Goal: Task Accomplishment & Management: Complete application form

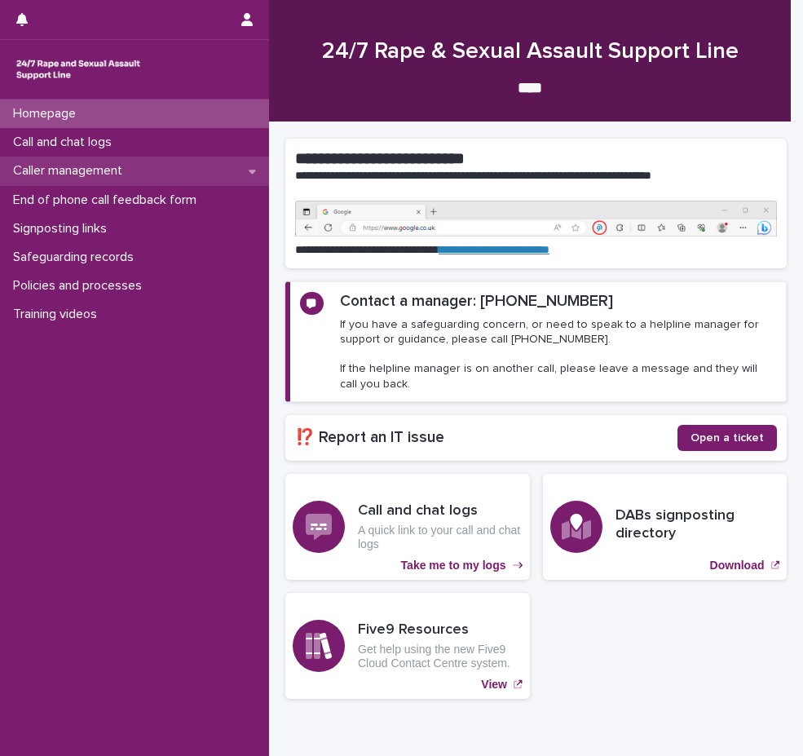
scroll to position [58, 0]
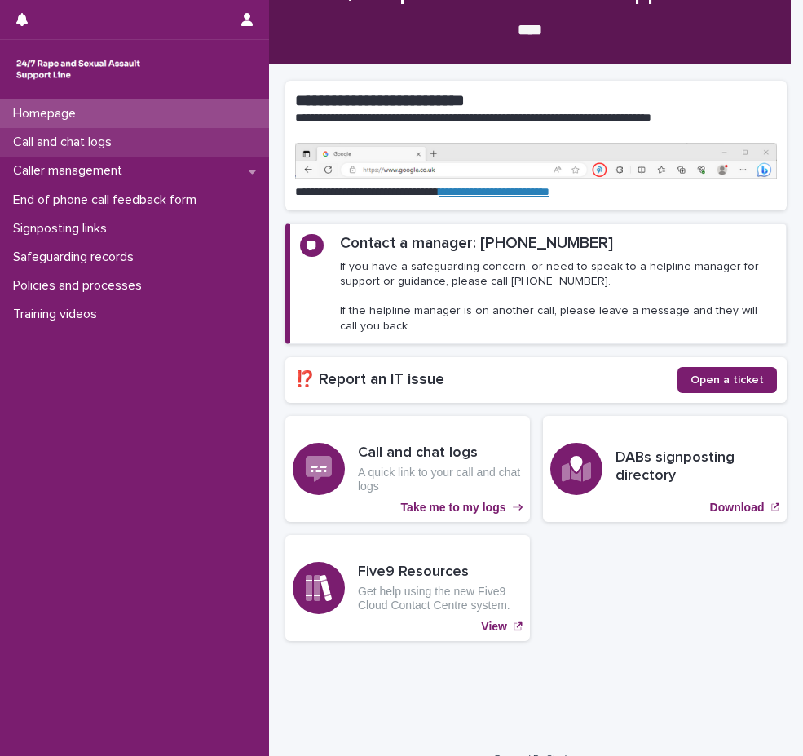
click at [113, 142] on p "Call and chat logs" at bounding box center [66, 142] width 118 height 15
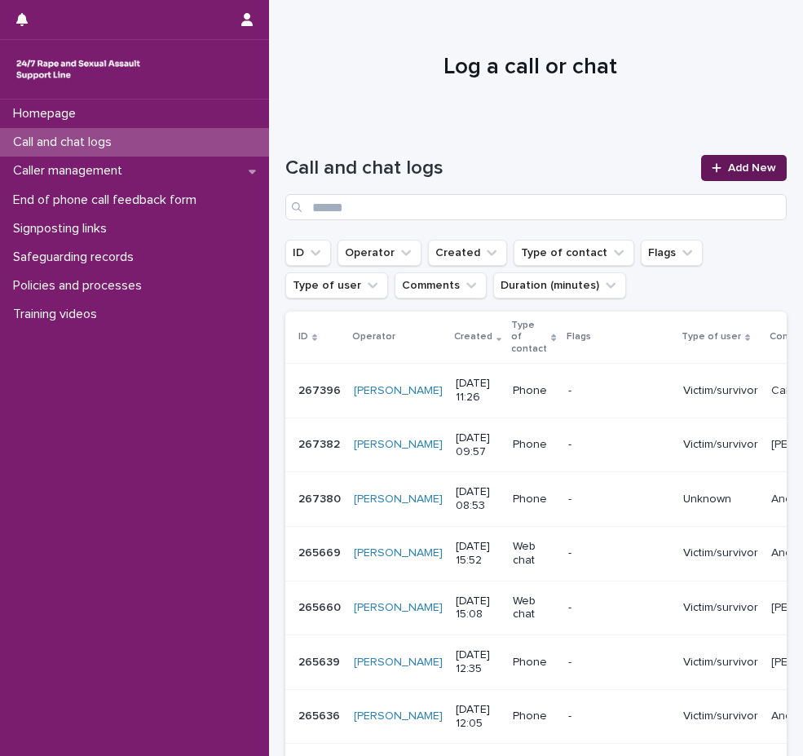
click at [733, 170] on span "Add New" at bounding box center [752, 167] width 48 height 11
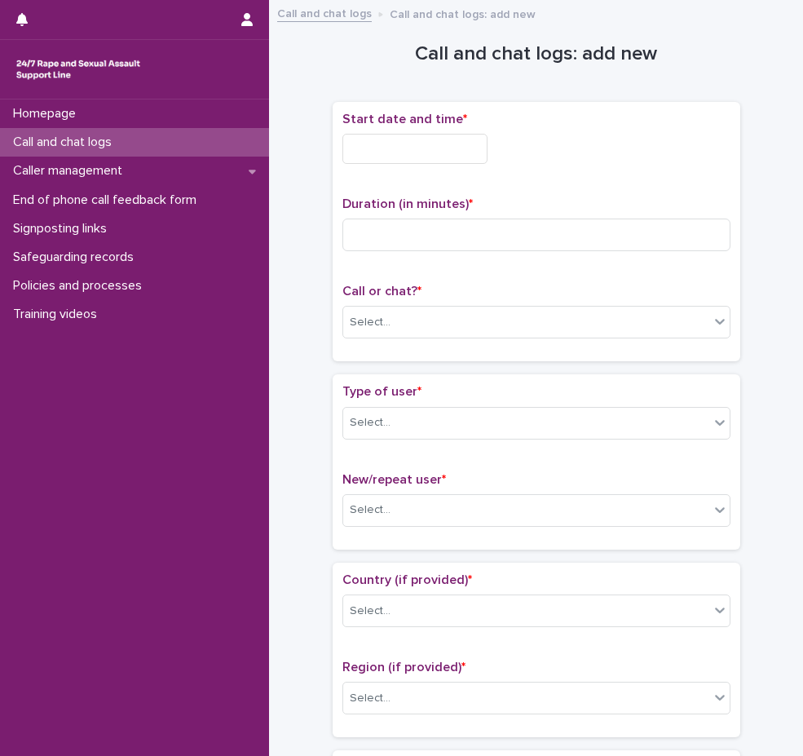
click at [396, 151] on input "text" at bounding box center [414, 149] width 145 height 30
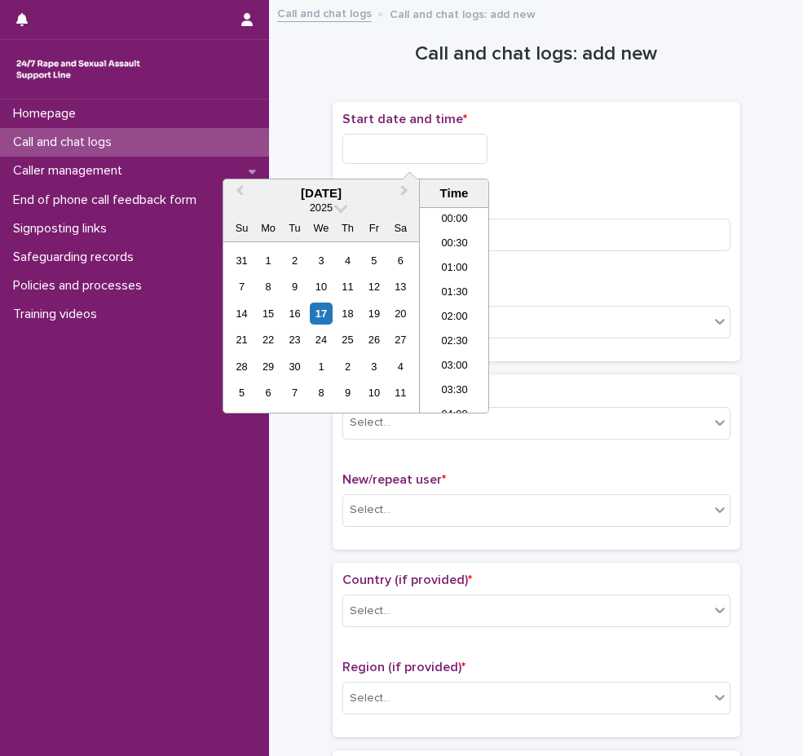
scroll to position [546, 0]
click at [466, 276] on li "12:30" at bounding box center [454, 285] width 69 height 24
click at [440, 150] on input "**********" at bounding box center [414, 149] width 145 height 30
type input "**********"
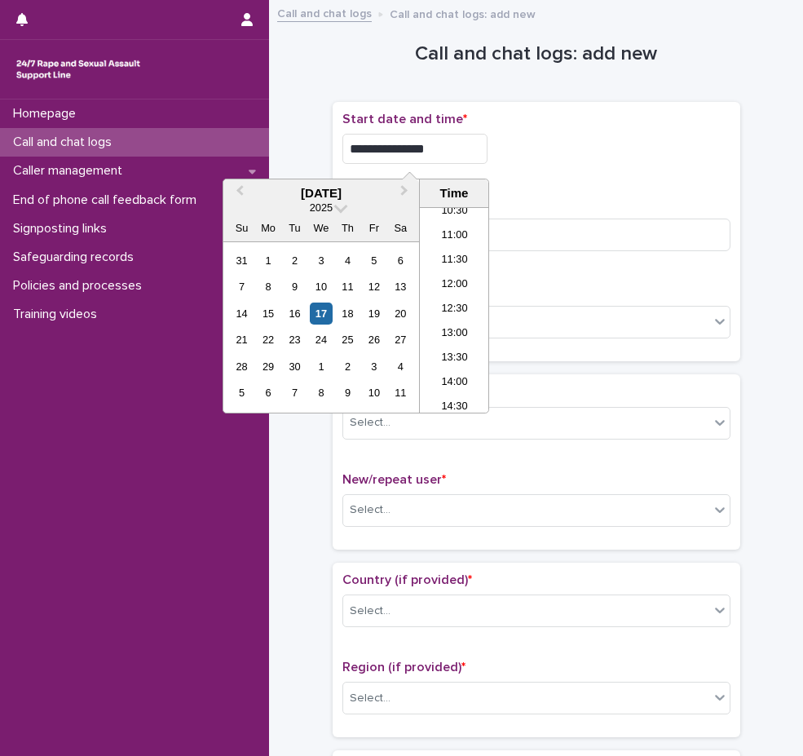
click at [668, 123] on p "Start date and time *" at bounding box center [536, 119] width 388 height 15
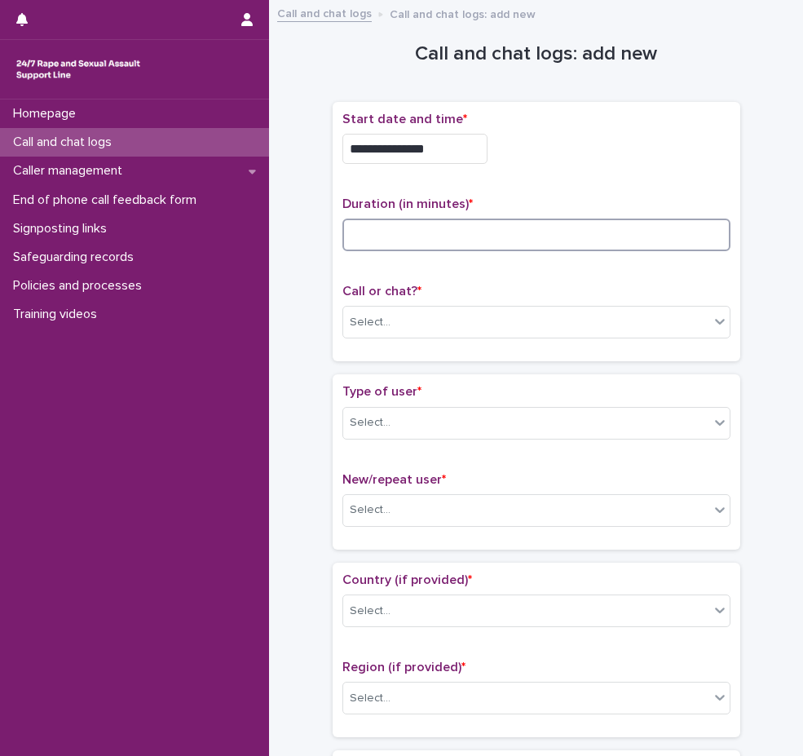
click at [431, 232] on input at bounding box center [536, 235] width 388 height 33
type input "*"
click at [492, 298] on div "Call or chat? * Select..." at bounding box center [536, 318] width 388 height 68
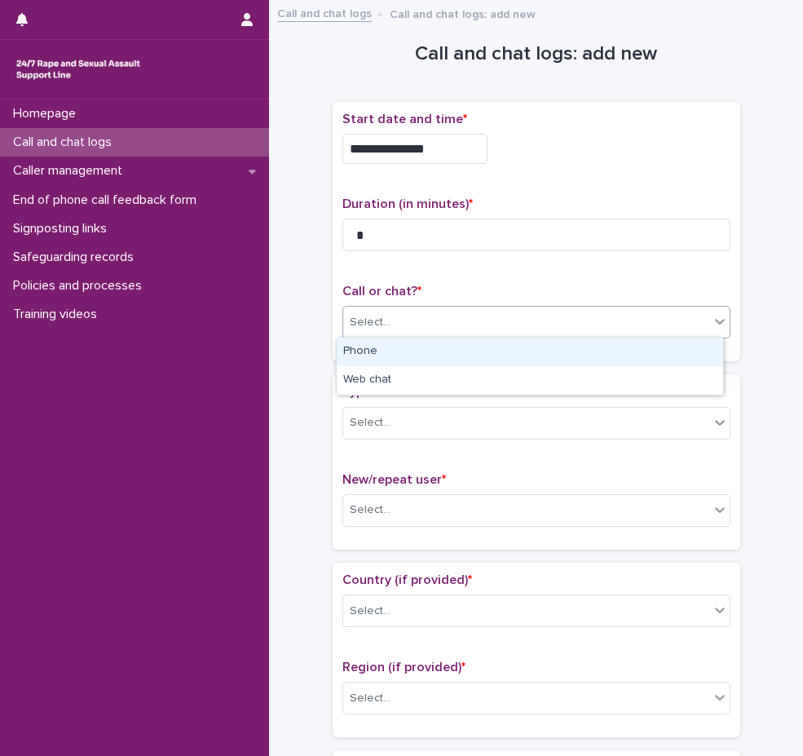
click at [483, 316] on div "Select..." at bounding box center [526, 322] width 366 height 27
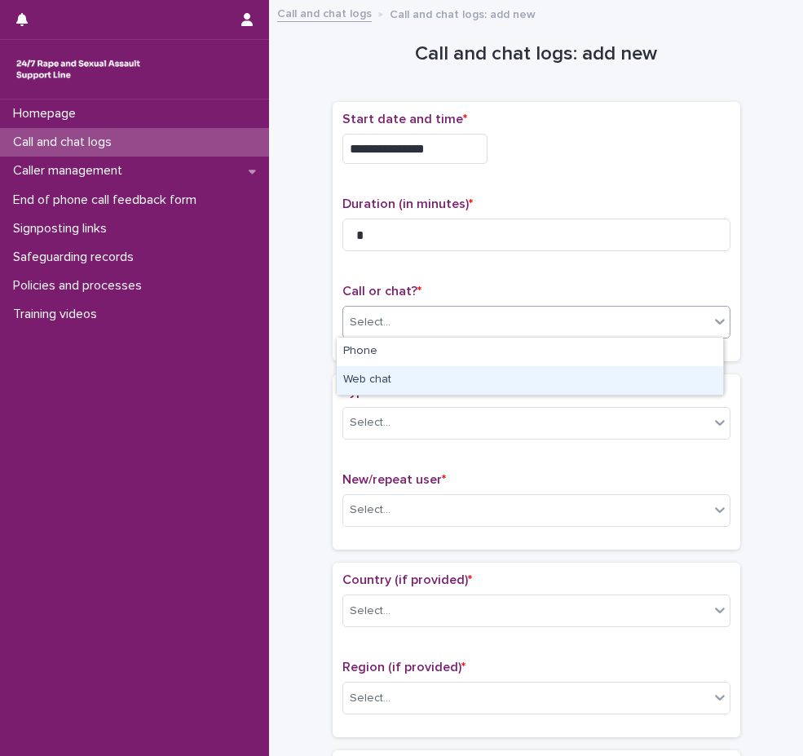
click at [464, 369] on div "Web chat" at bounding box center [530, 380] width 386 height 29
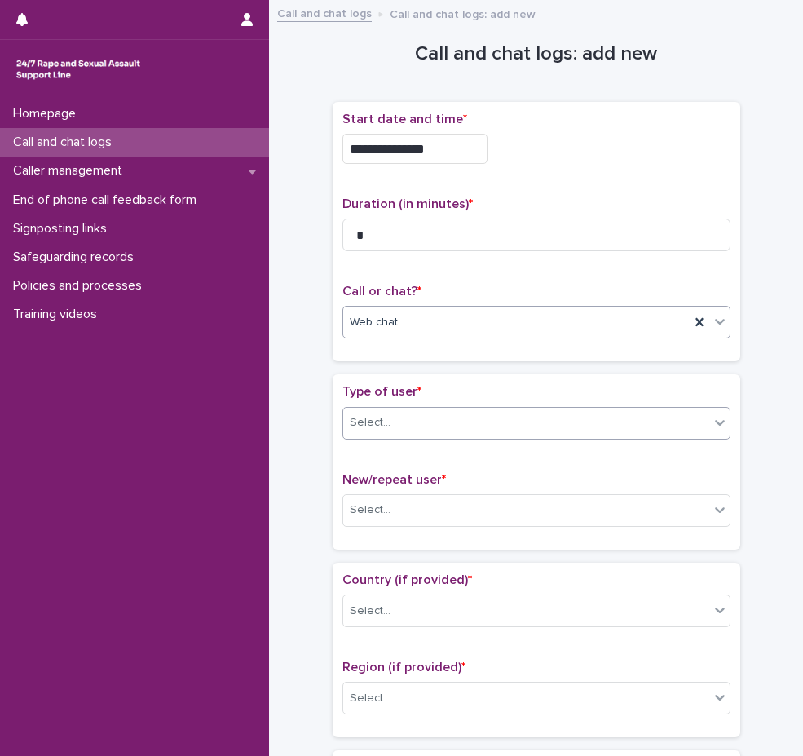
click at [461, 414] on div "Select..." at bounding box center [526, 422] width 366 height 27
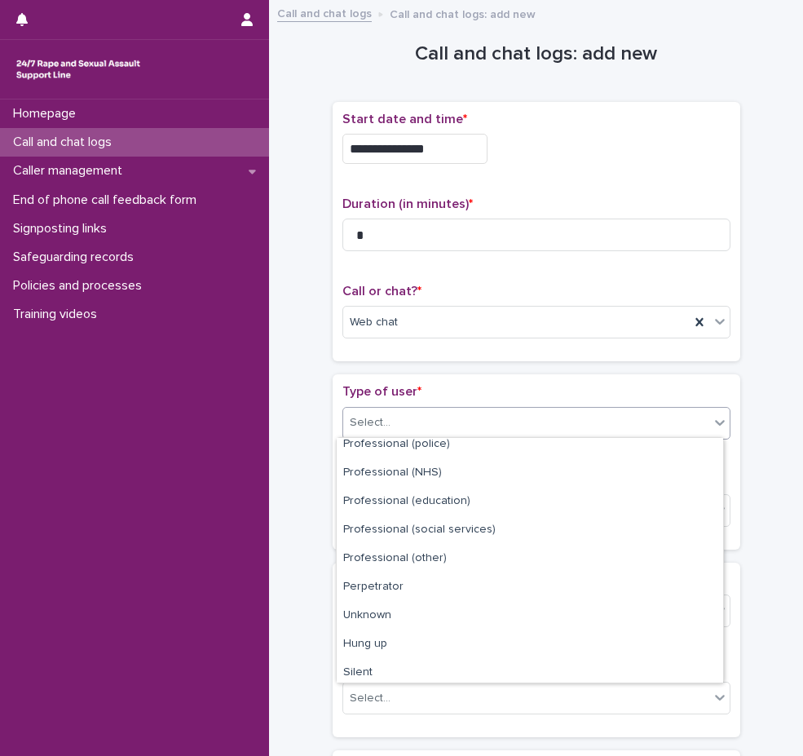
scroll to position [183, 0]
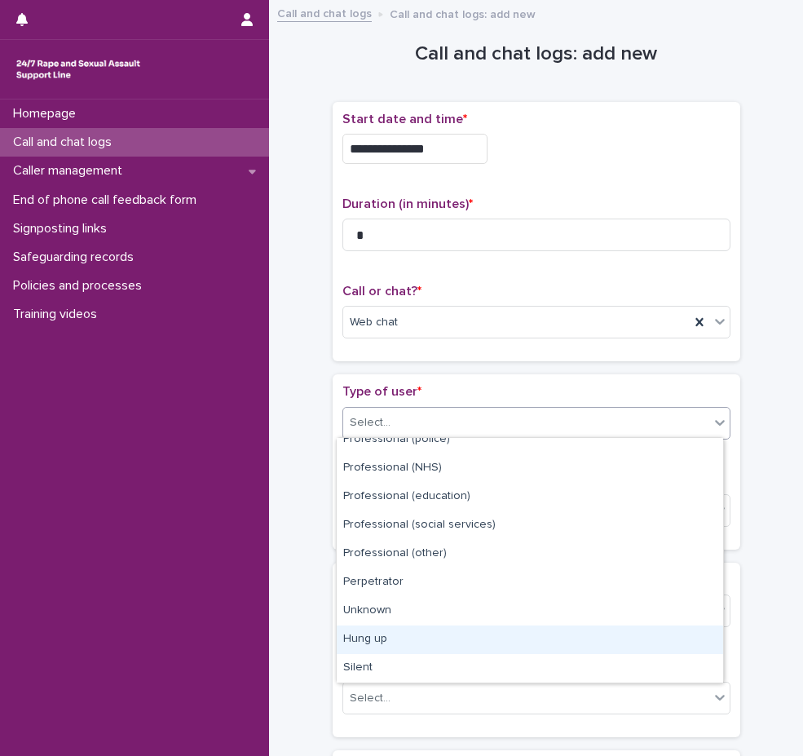
click at [427, 642] on div "Hung up" at bounding box center [530, 639] width 386 height 29
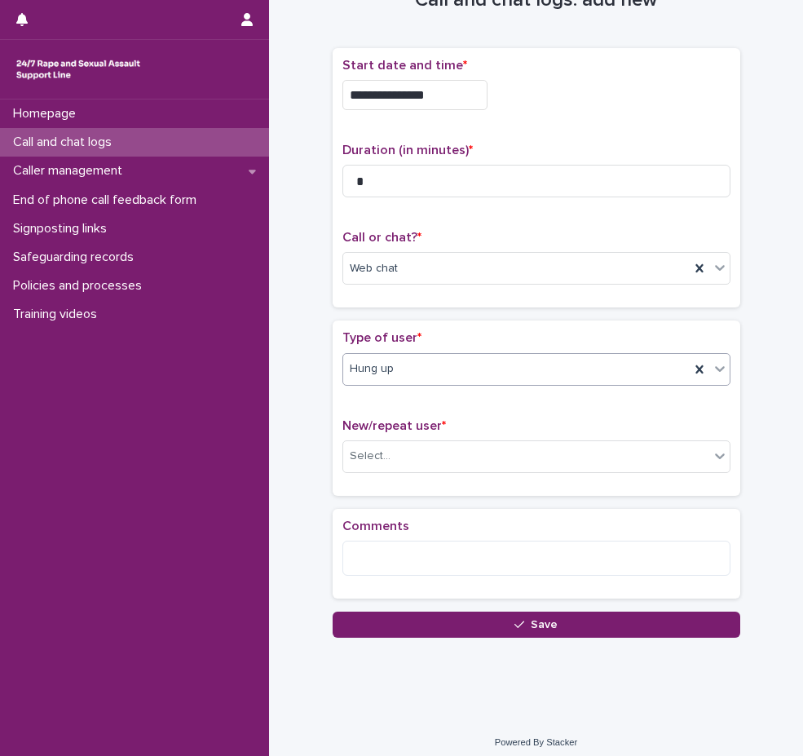
scroll to position [56, 0]
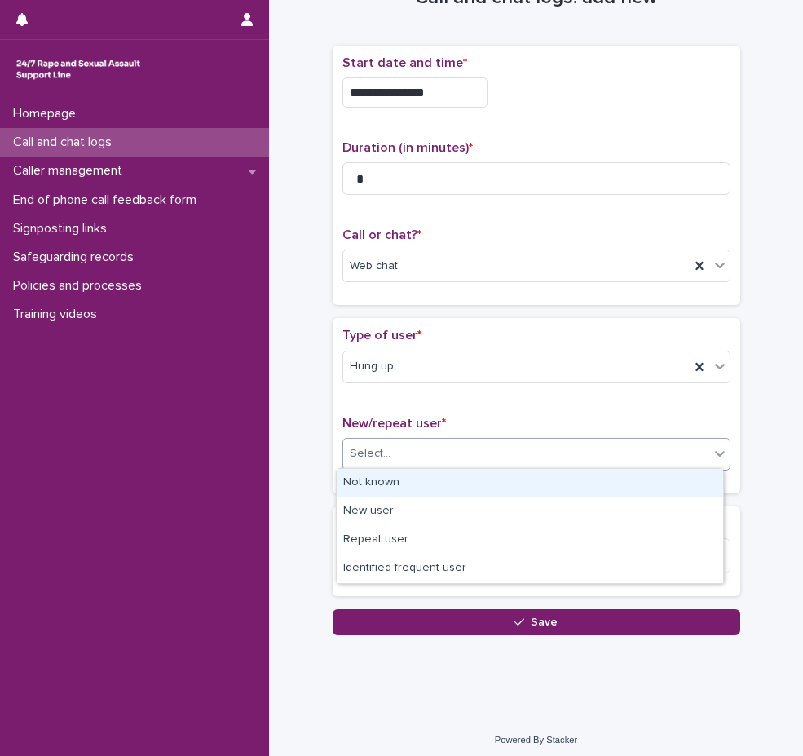
click at [446, 446] on div "Select..." at bounding box center [526, 453] width 366 height 27
click at [444, 480] on div "Not known" at bounding box center [530, 483] width 386 height 29
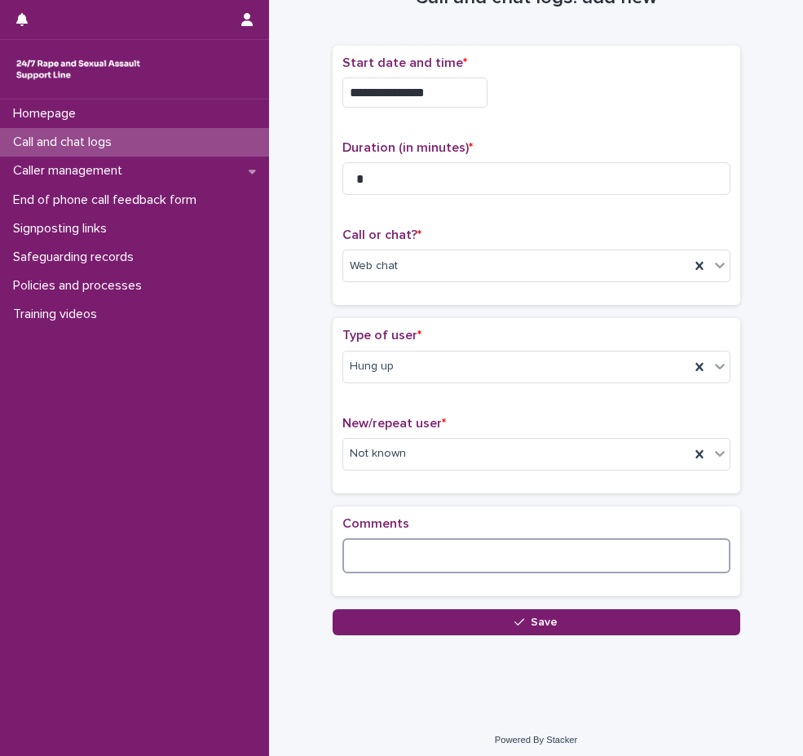
click at [497, 562] on textarea at bounding box center [536, 555] width 388 height 35
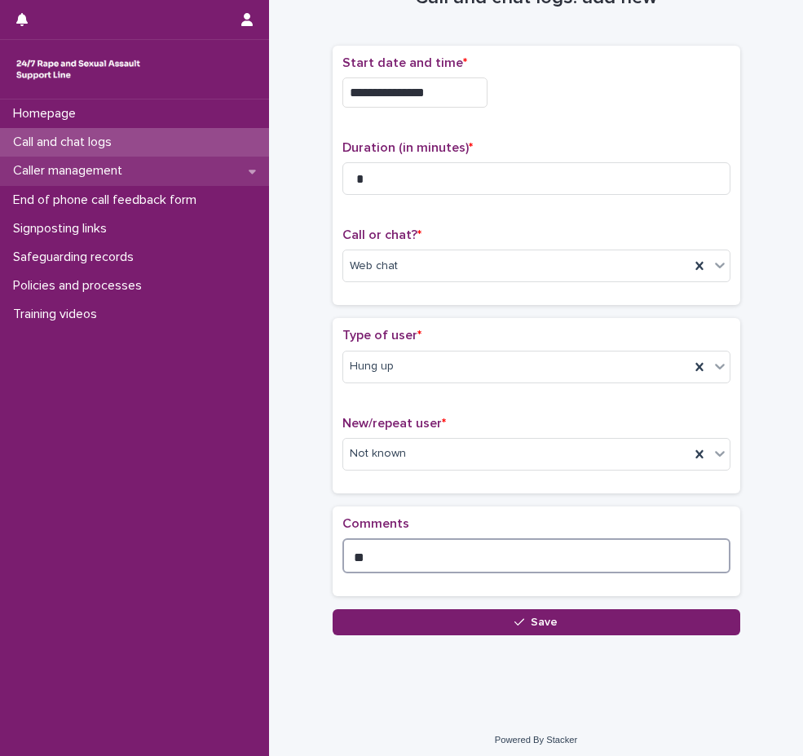
type textarea "*"
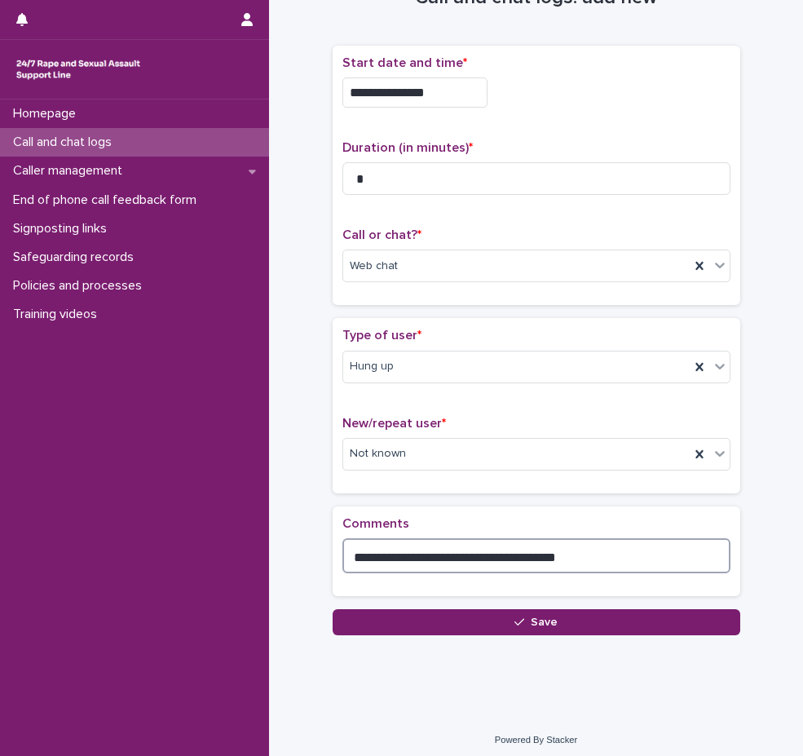
scroll to position [61, 0]
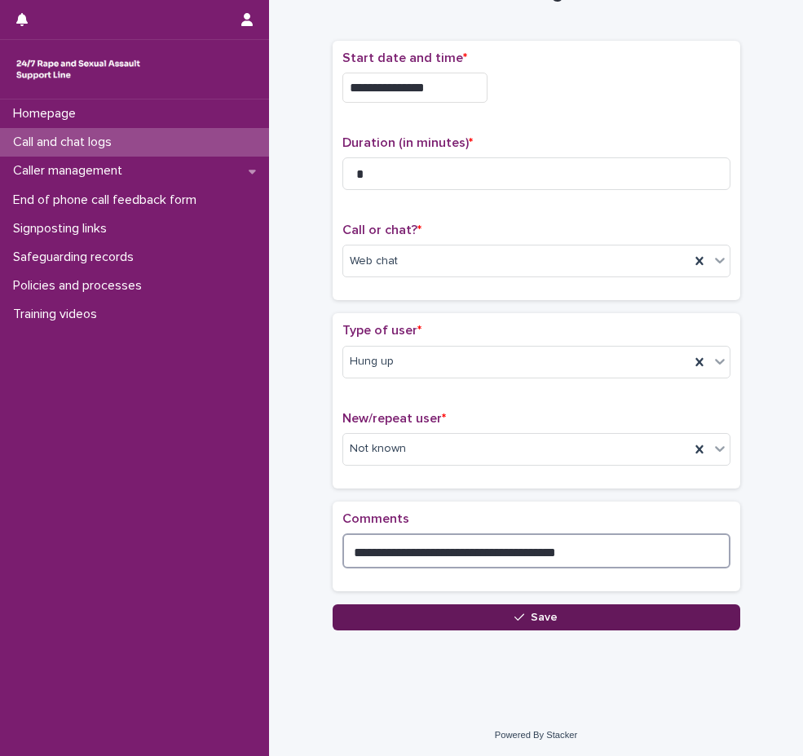
type textarea "**********"
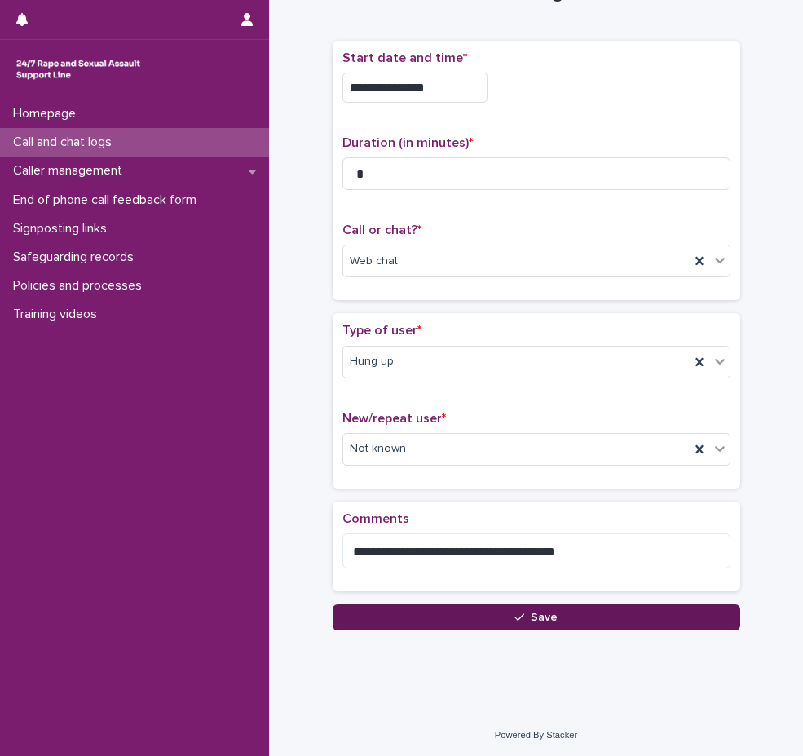
click at [585, 619] on button "Save" at bounding box center [537, 617] width 408 height 26
